Goal: Navigation & Orientation: Find specific page/section

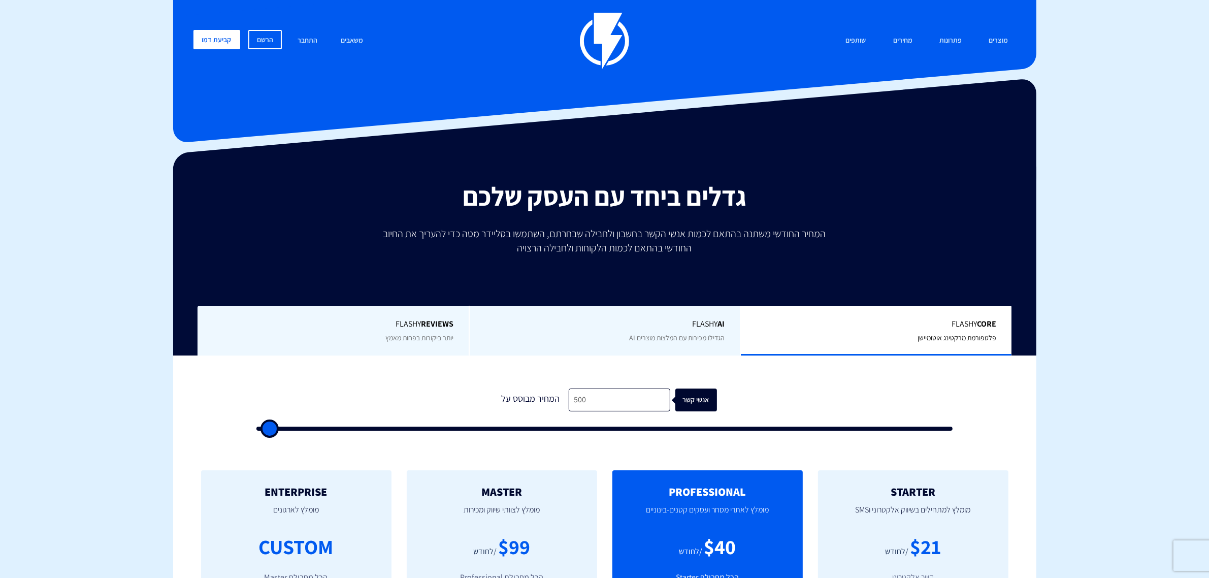
click at [621, 41] on img at bounding box center [604, 41] width 49 height 56
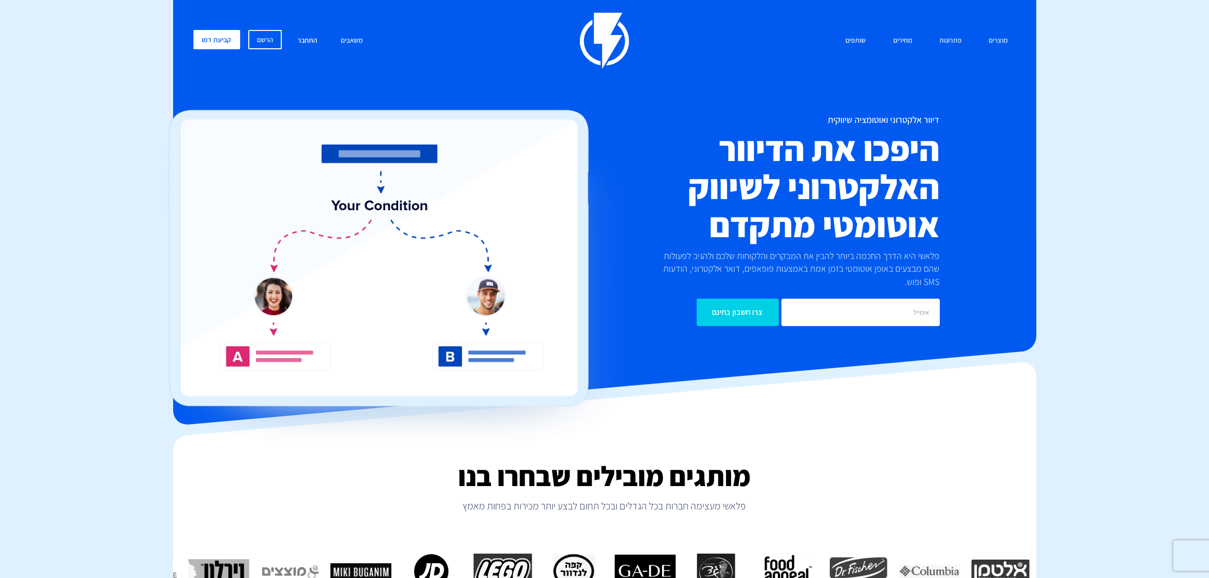
click at [301, 40] on link "התחבר" at bounding box center [307, 41] width 35 height 22
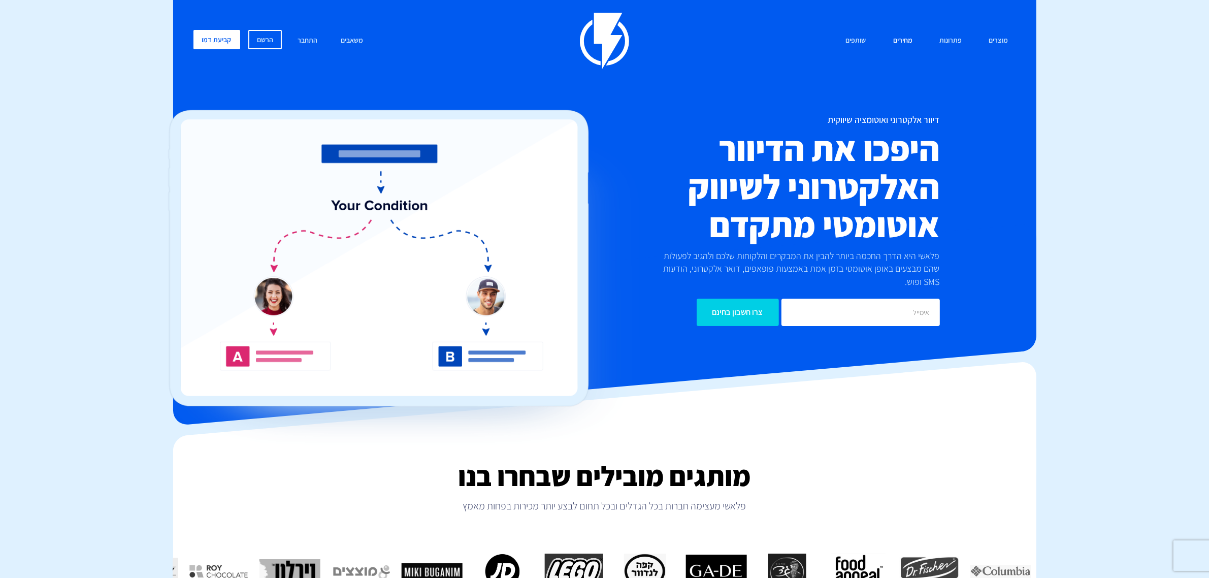
click at [905, 40] on link "מחירים" at bounding box center [902, 41] width 35 height 22
